Goal: Information Seeking & Learning: Learn about a topic

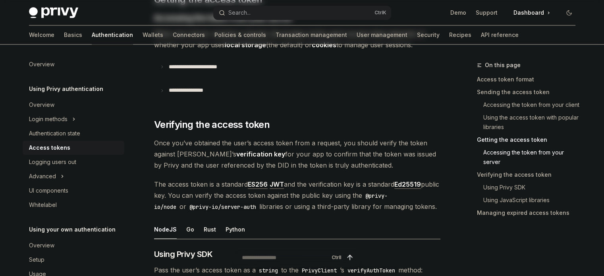
scroll to position [1033, 0]
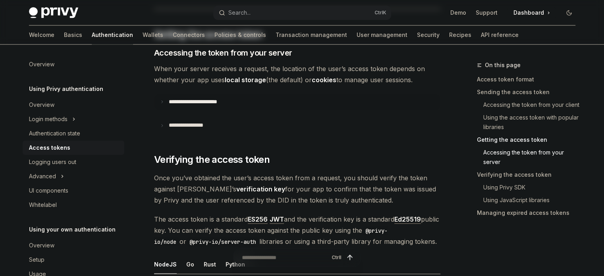
click at [188, 94] on summary "**********" at bounding box center [298, 102] width 286 height 17
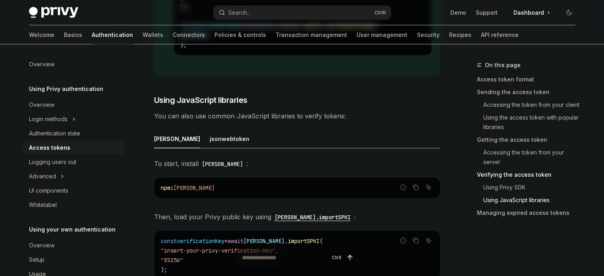
scroll to position [1947, 0]
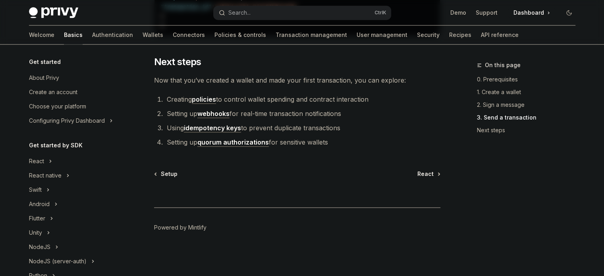
scroll to position [1135, 0]
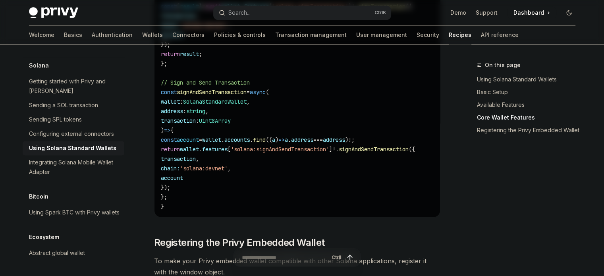
scroll to position [755, 0]
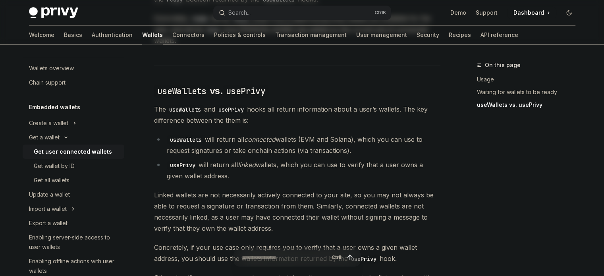
scroll to position [784, 0]
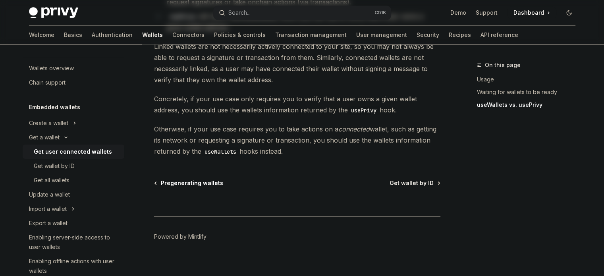
click at [194, 179] on span "Pregenerating wallets" at bounding box center [192, 183] width 62 height 8
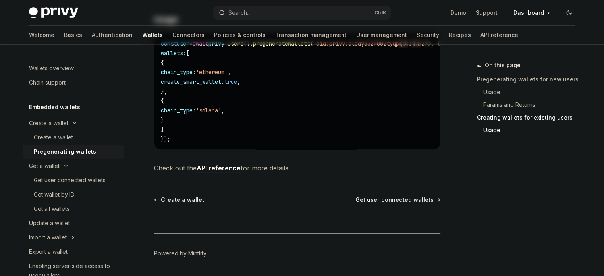
scroll to position [561, 0]
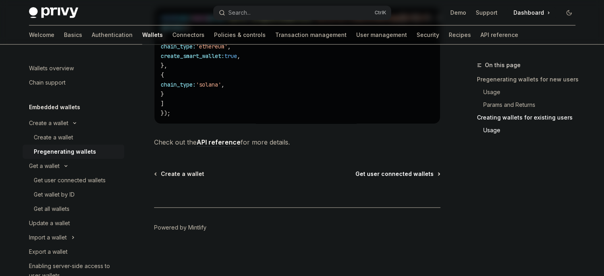
click at [384, 176] on span "Get user connected wallets" at bounding box center [395, 174] width 78 height 8
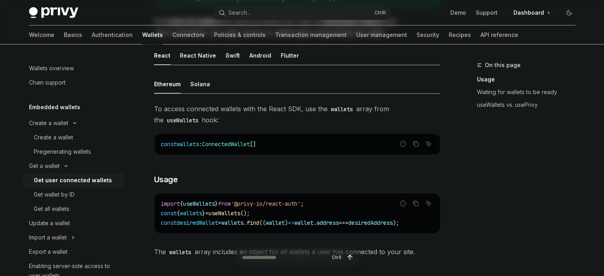
scroll to position [238, 0]
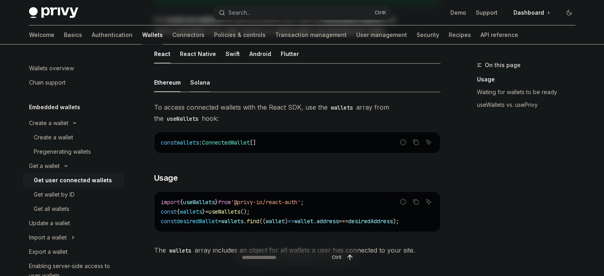
click at [205, 87] on div "Solana" at bounding box center [200, 82] width 20 height 19
type textarea "*"
